Goal: Navigation & Orientation: Go to known website

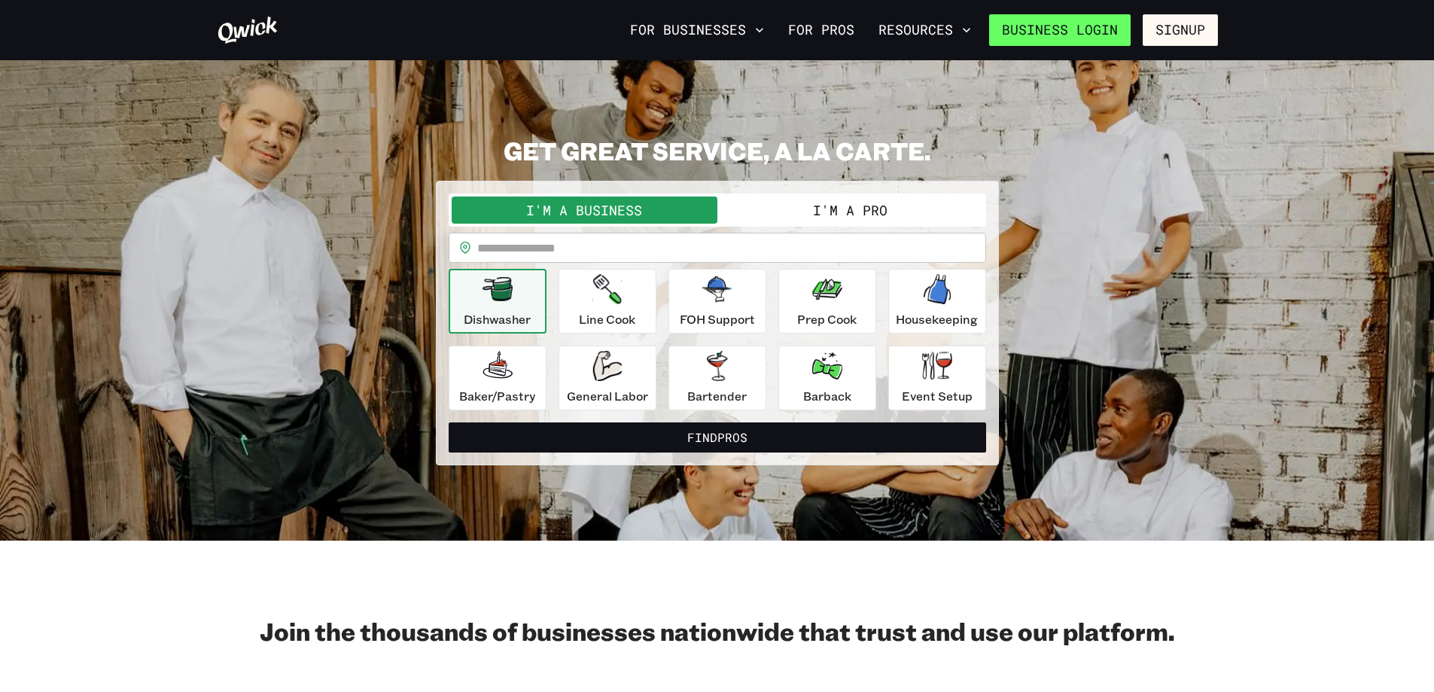
click at [1074, 33] on link "Business Login" at bounding box center [1059, 30] width 141 height 32
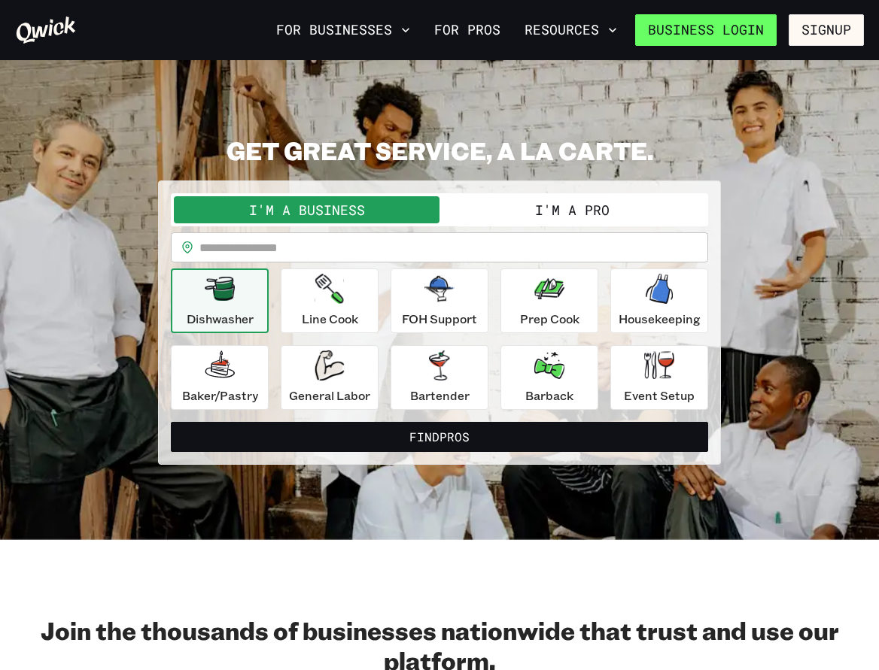
click at [725, 22] on link "Business Login" at bounding box center [705, 30] width 141 height 32
click at [695, 36] on link "Business Login" at bounding box center [705, 30] width 141 height 32
